Goal: Transaction & Acquisition: Purchase product/service

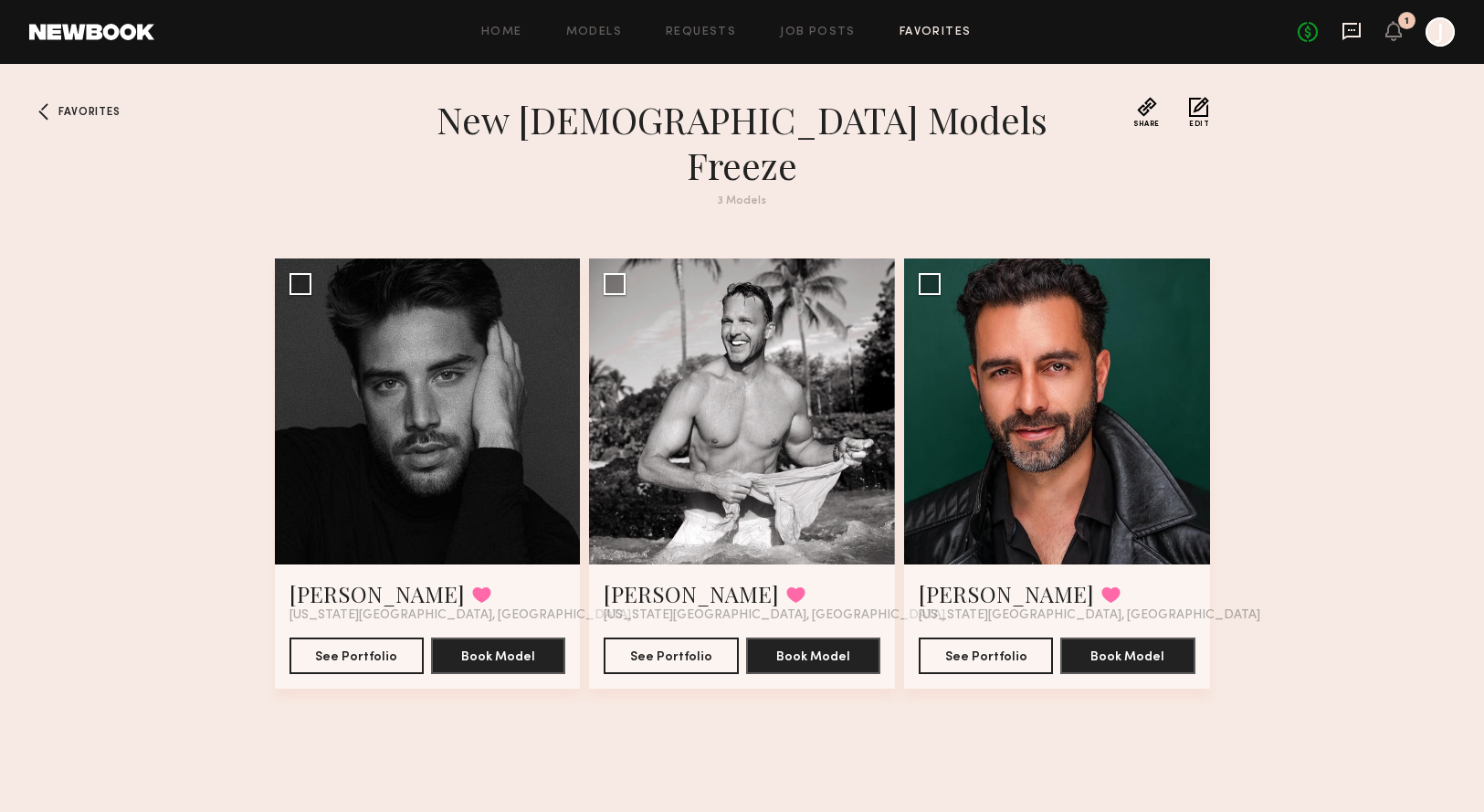
click at [1354, 35] on icon at bounding box center [1352, 31] width 20 height 20
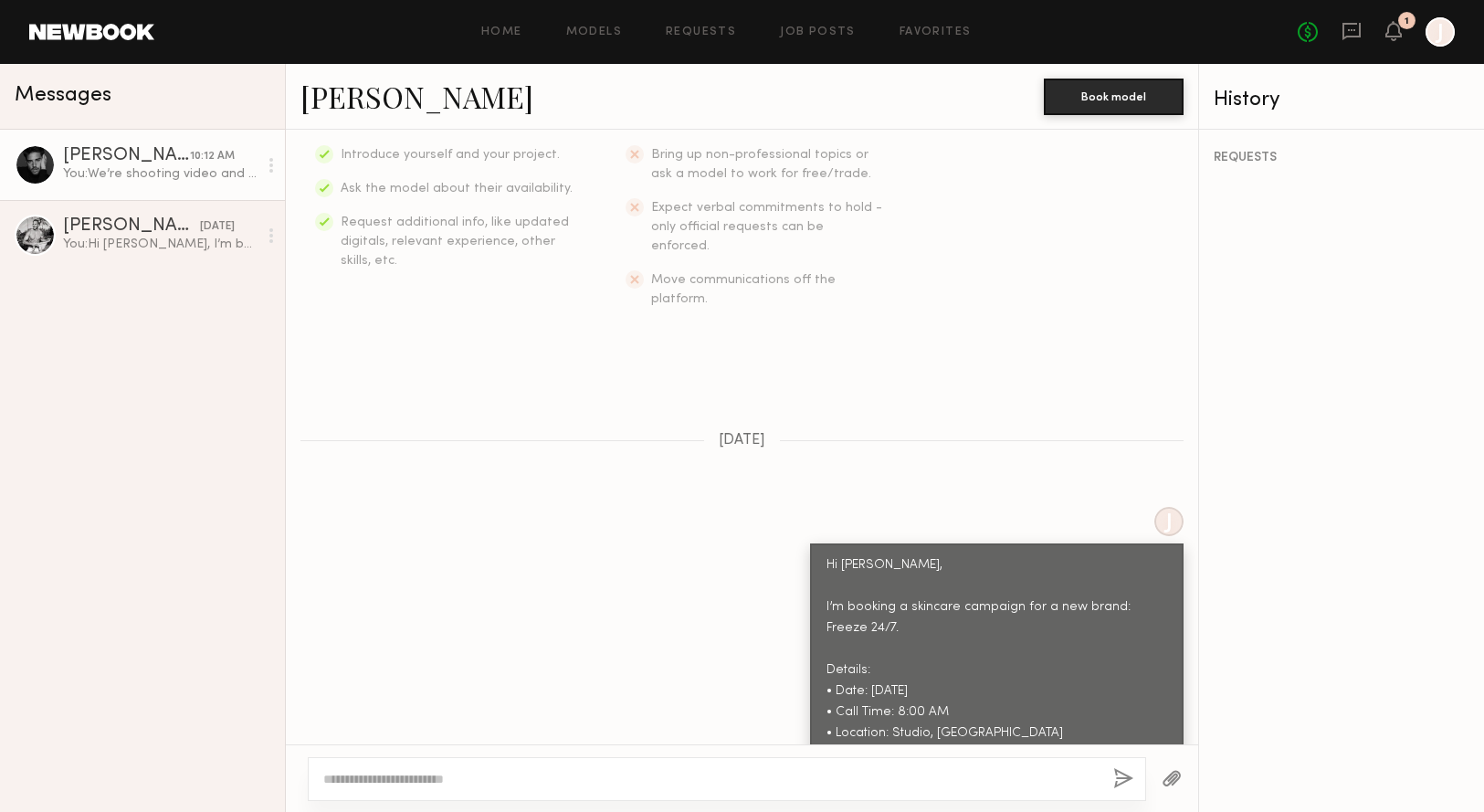
scroll to position [296, 0]
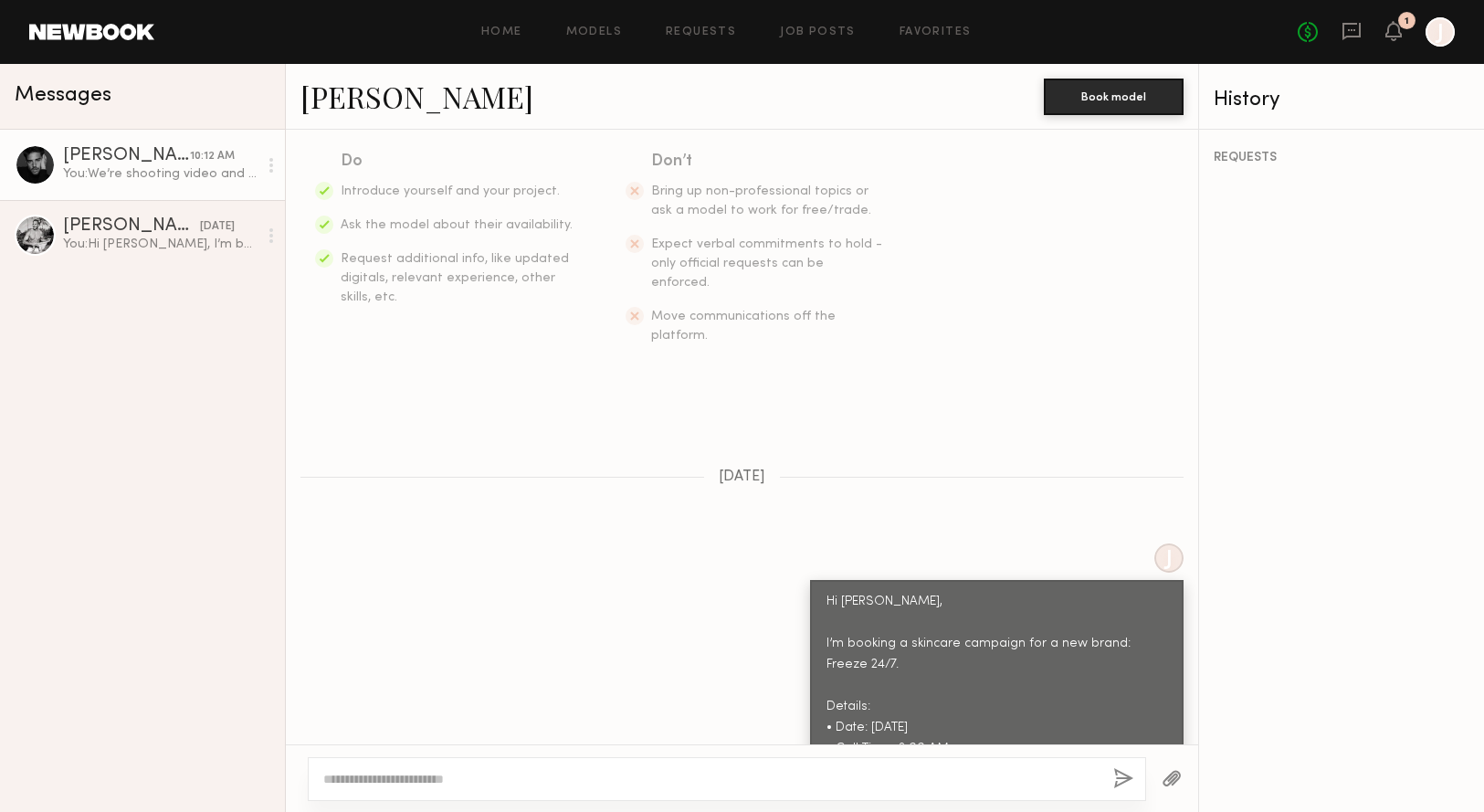
click at [31, 166] on div at bounding box center [35, 164] width 41 height 41
click at [928, 33] on link "Favorites" at bounding box center [936, 33] width 72 height 12
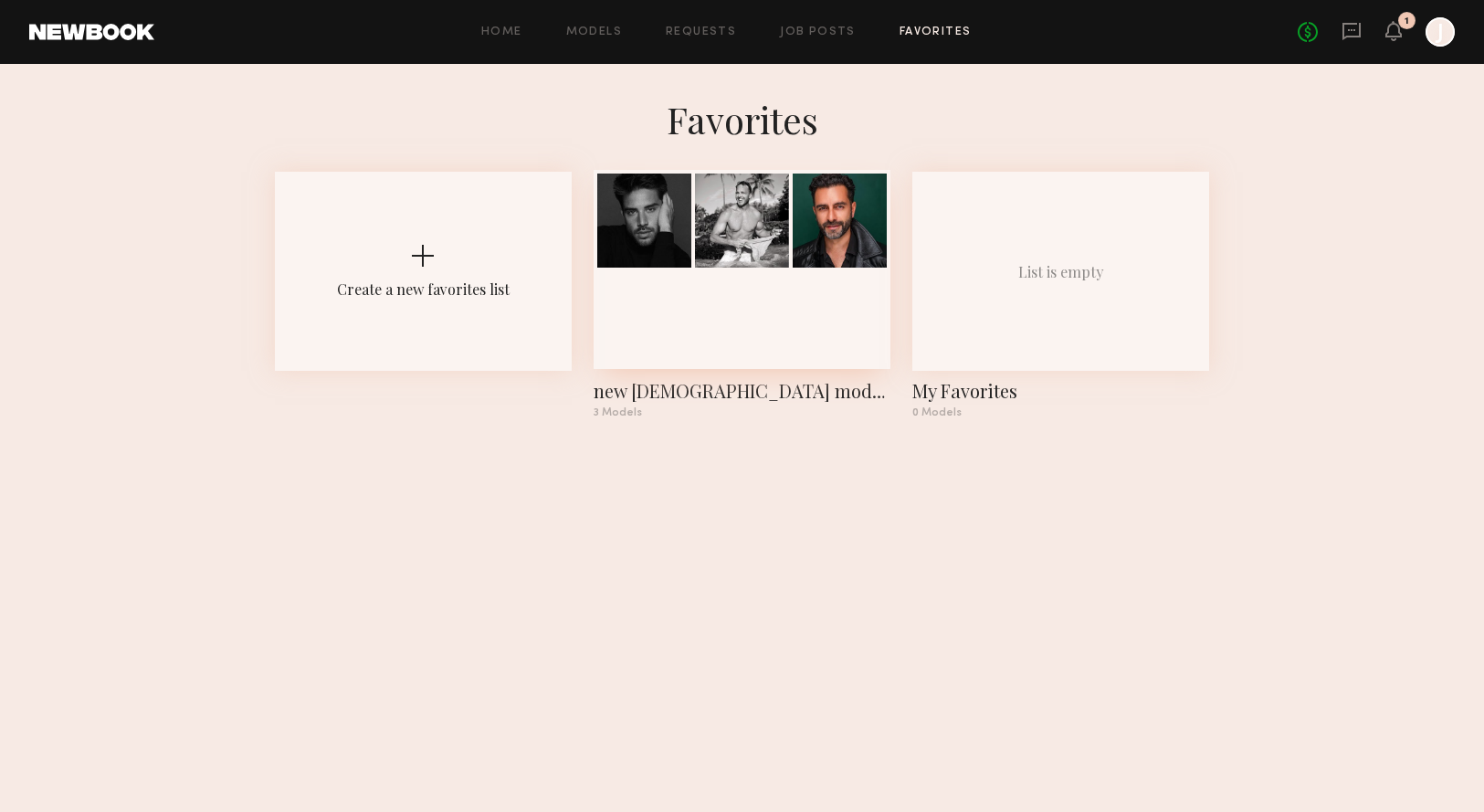
click at [634, 226] on div at bounding box center [644, 220] width 94 height 94
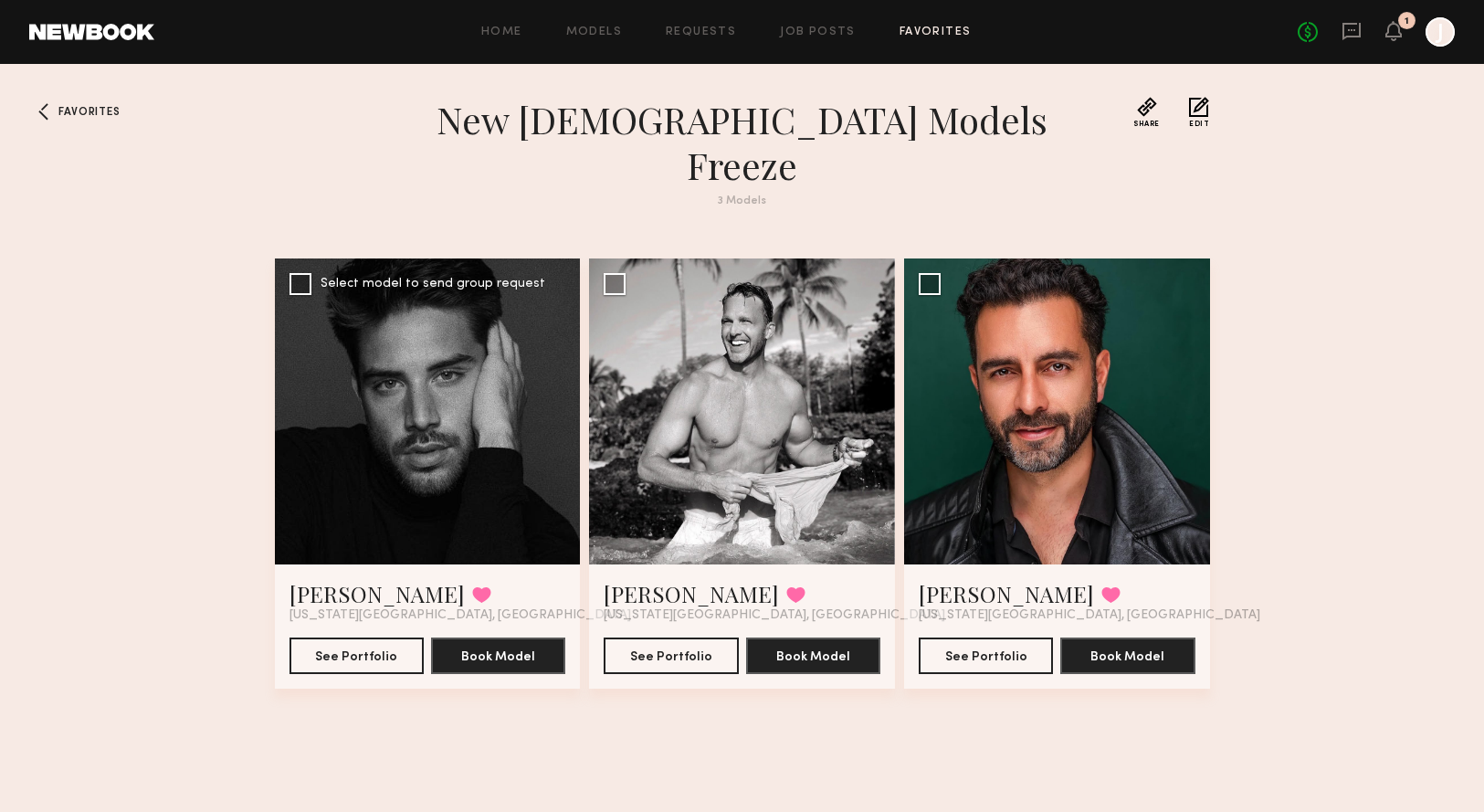
click at [425, 369] on div at bounding box center [427, 411] width 306 height 305
click at [453, 340] on div at bounding box center [427, 411] width 306 height 305
click at [337, 636] on button "See Portfolio" at bounding box center [356, 654] width 134 height 37
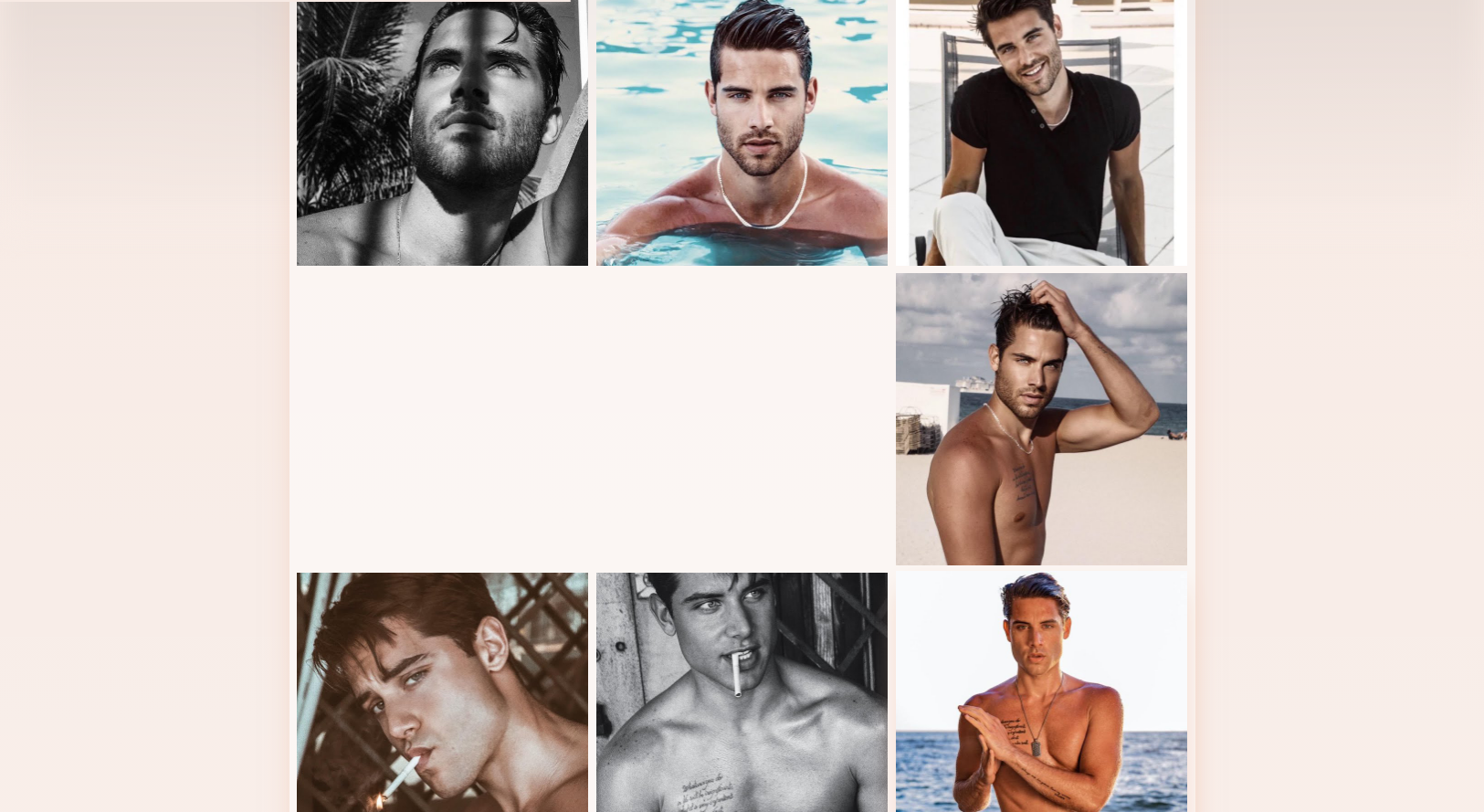
scroll to position [503, 0]
